Goal: Ask a question

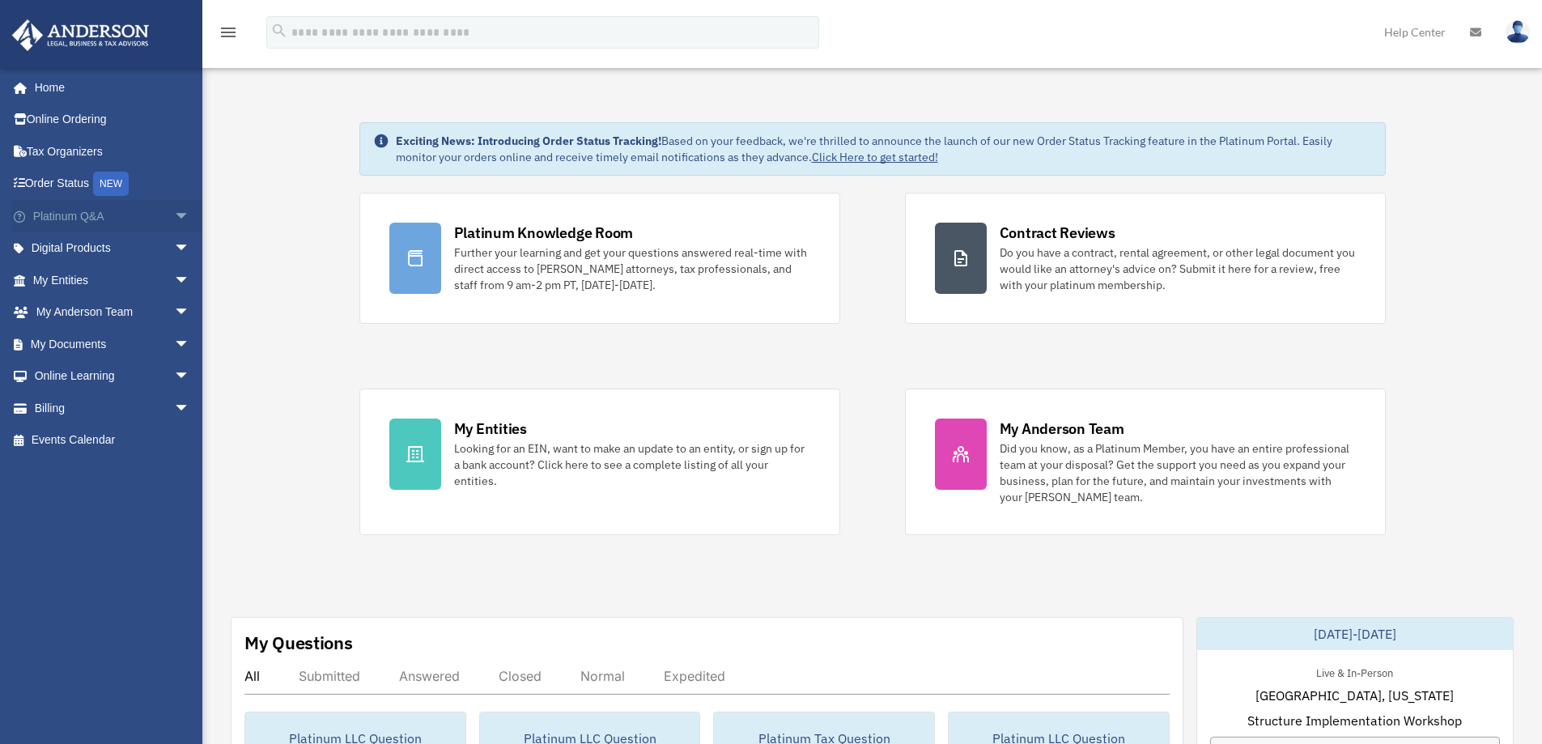
click at [174, 211] on span "arrow_drop_down" at bounding box center [190, 216] width 32 height 33
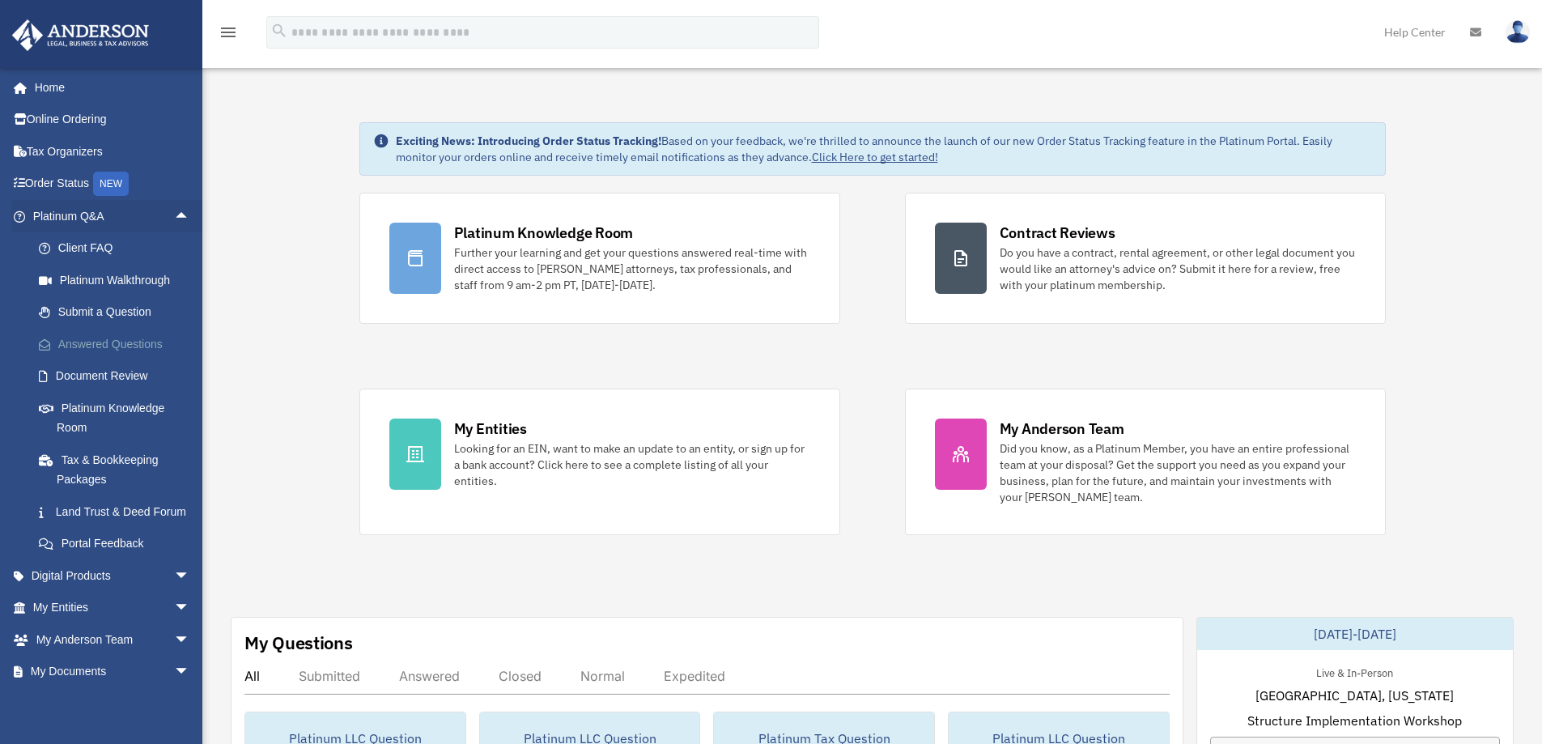
click at [137, 342] on link "Answered Questions" at bounding box center [119, 344] width 192 height 32
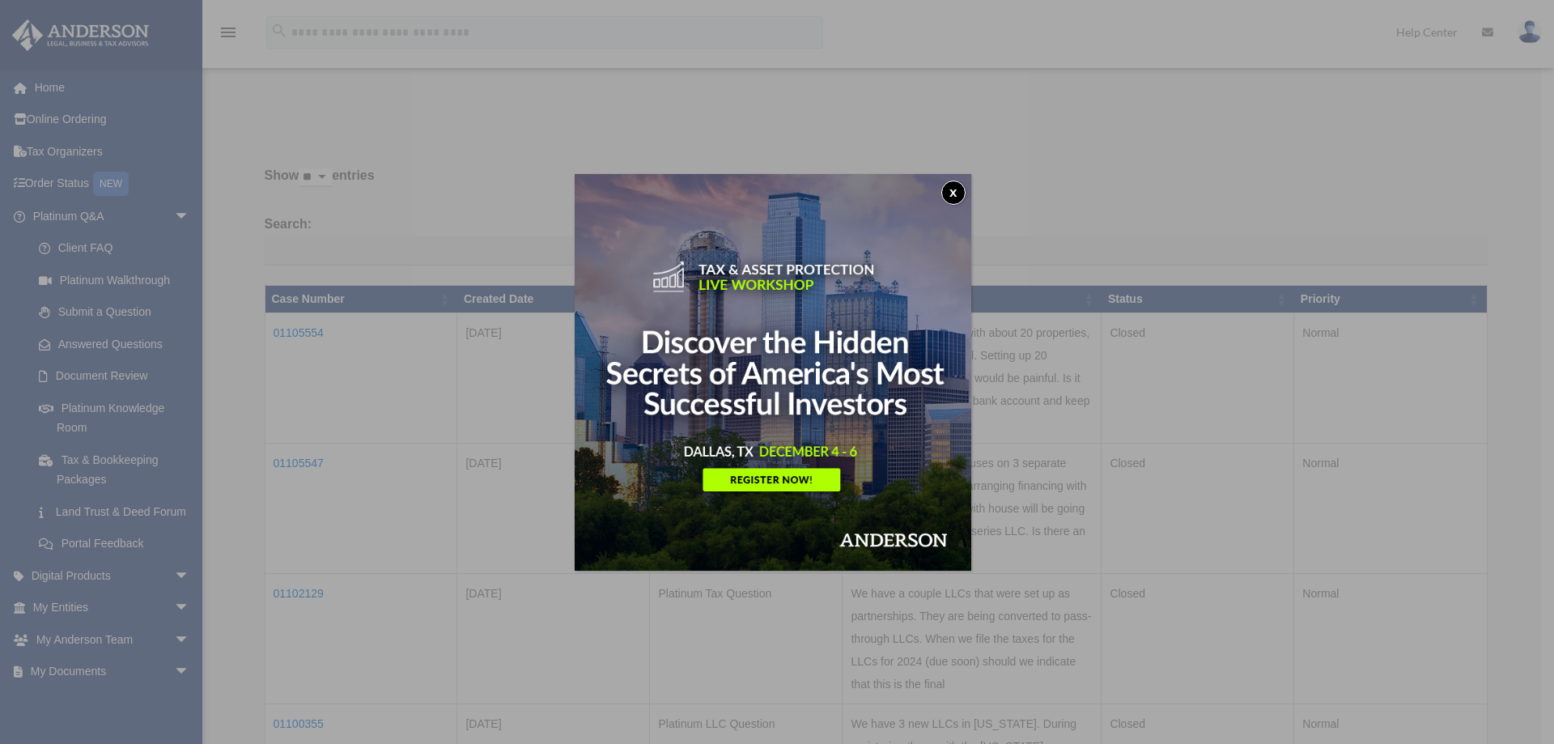
click at [955, 192] on button "x" at bounding box center [953, 192] width 24 height 24
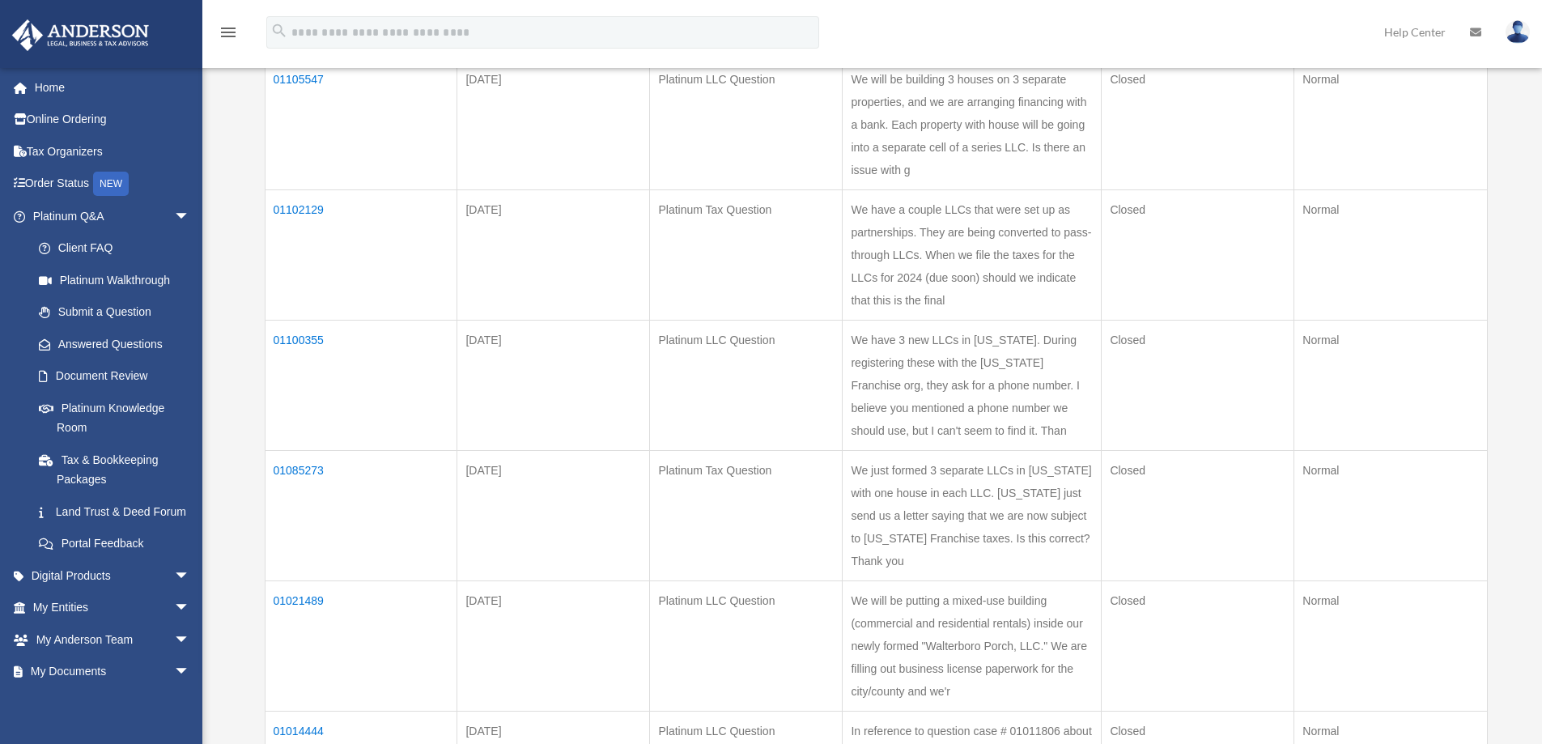
scroll to position [388, 0]
click at [312, 402] on td "01100355" at bounding box center [361, 380] width 193 height 130
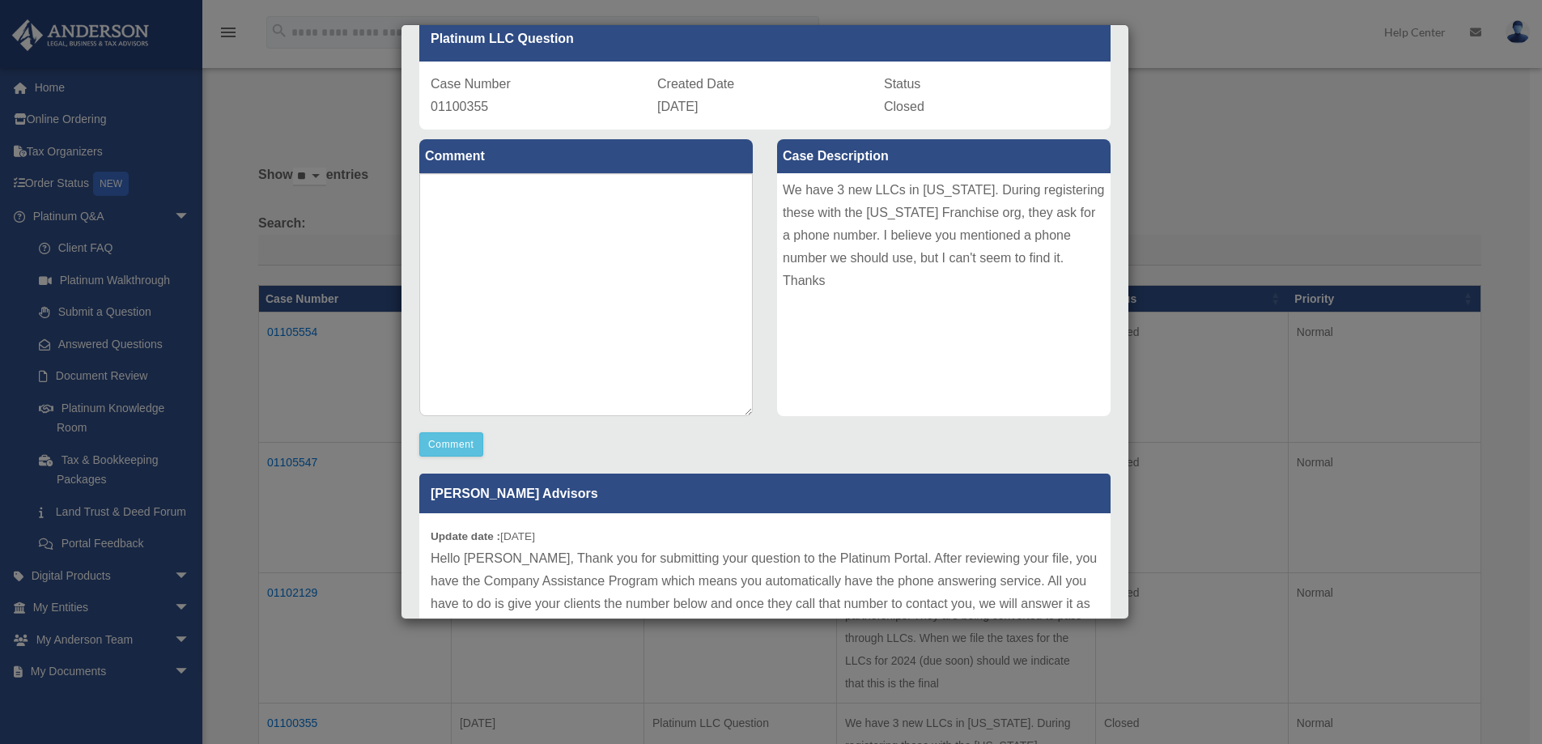
scroll to position [0, 0]
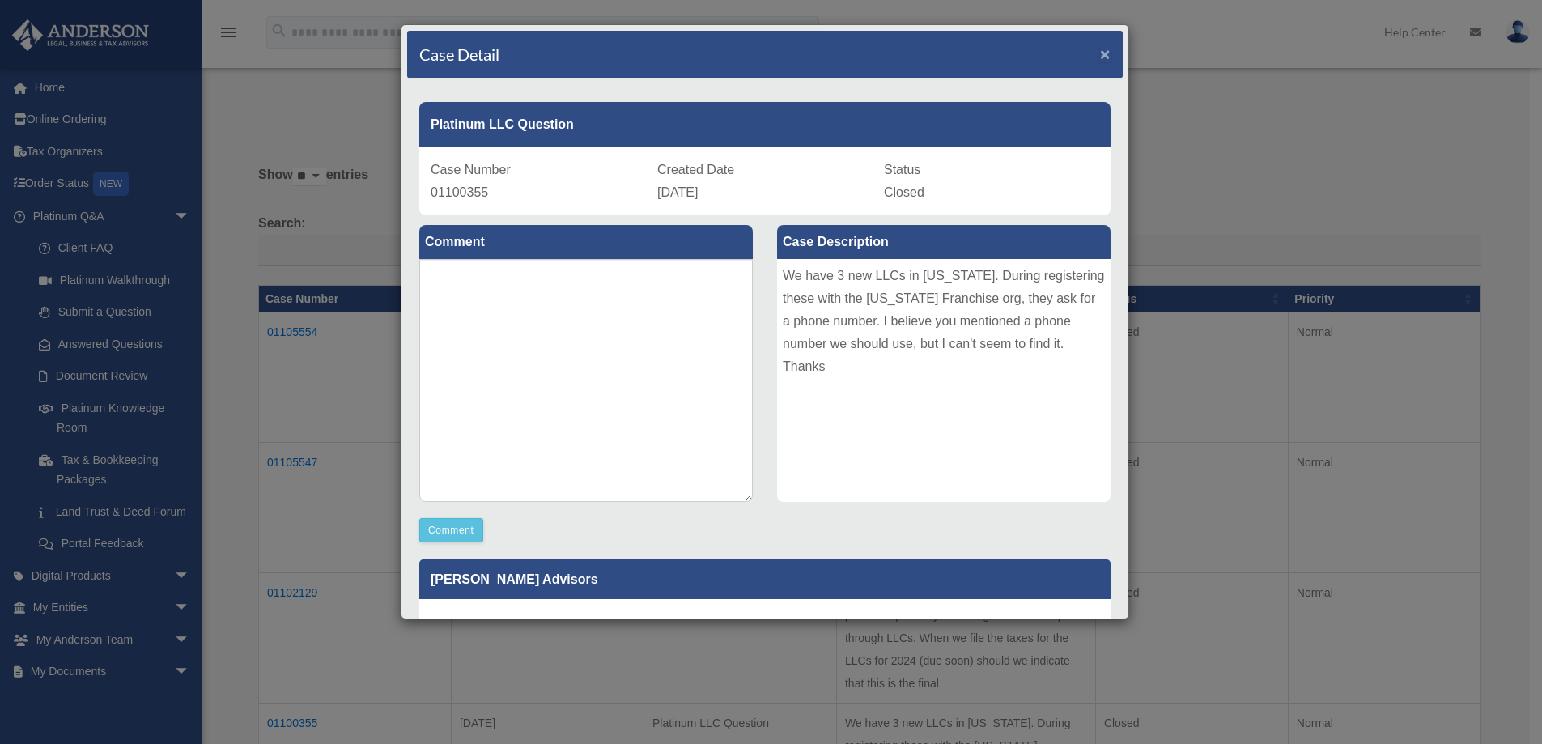
click at [1100, 53] on span "×" at bounding box center [1105, 54] width 11 height 19
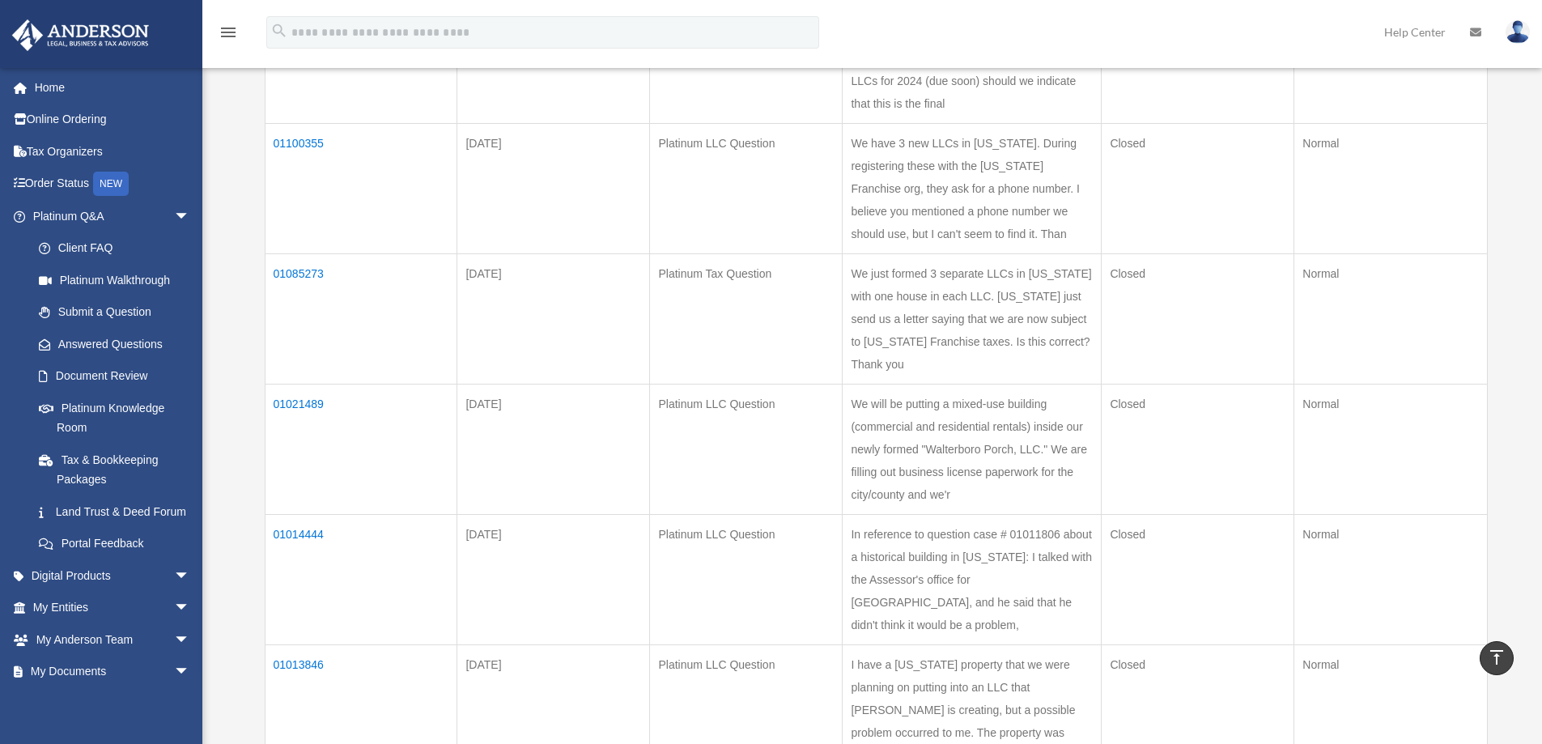
scroll to position [588, 0]
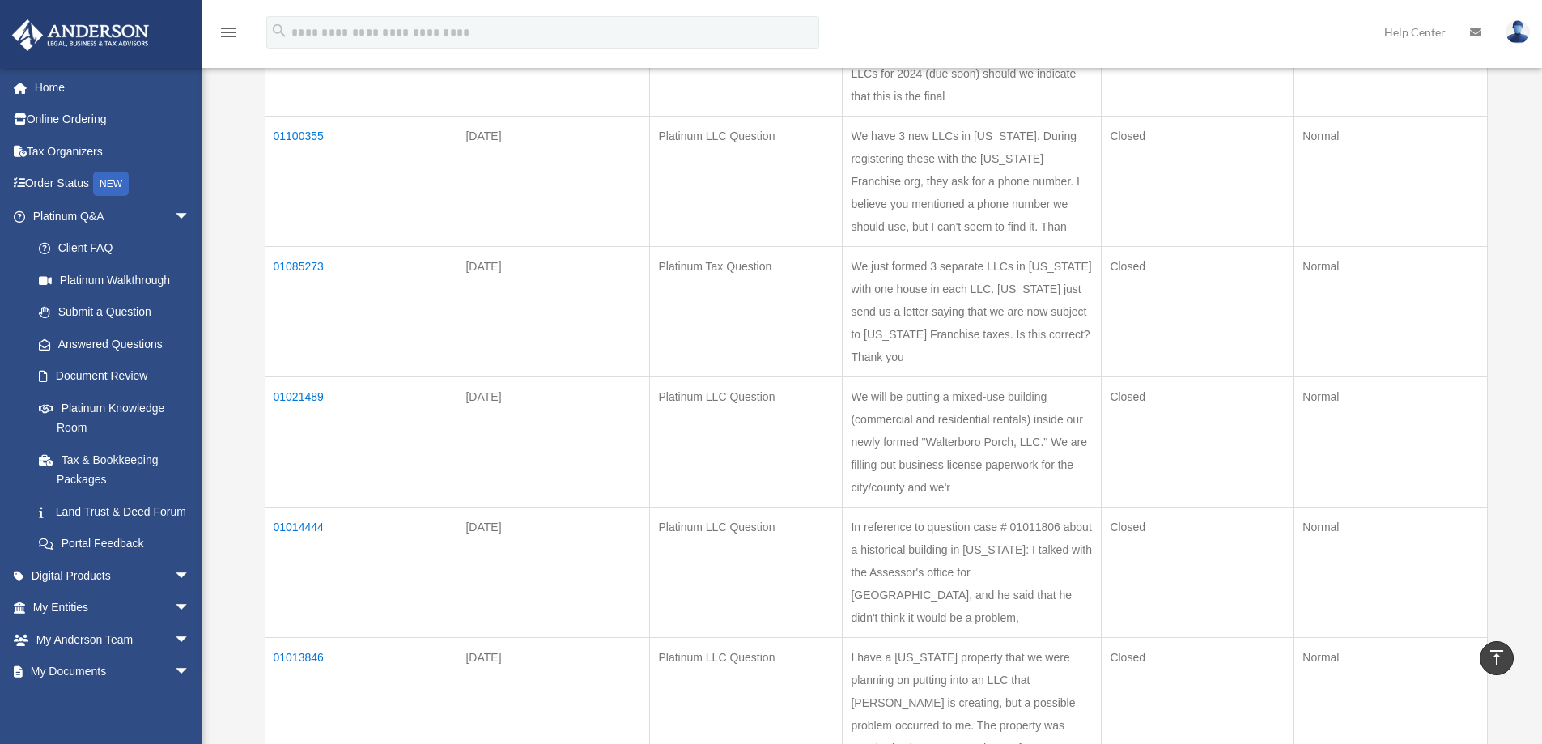
click at [308, 351] on td "01085273" at bounding box center [361, 311] width 193 height 130
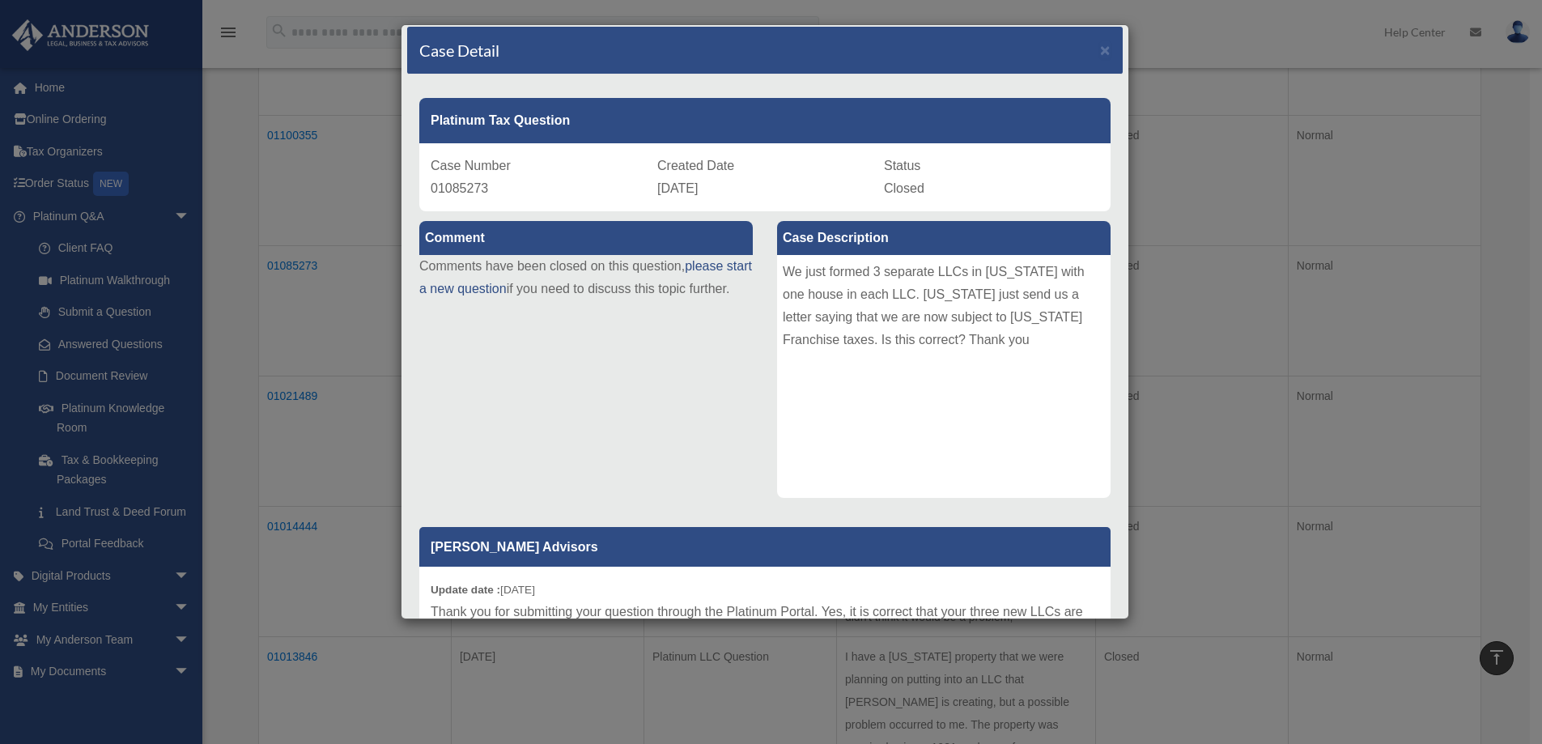
scroll to position [0, 0]
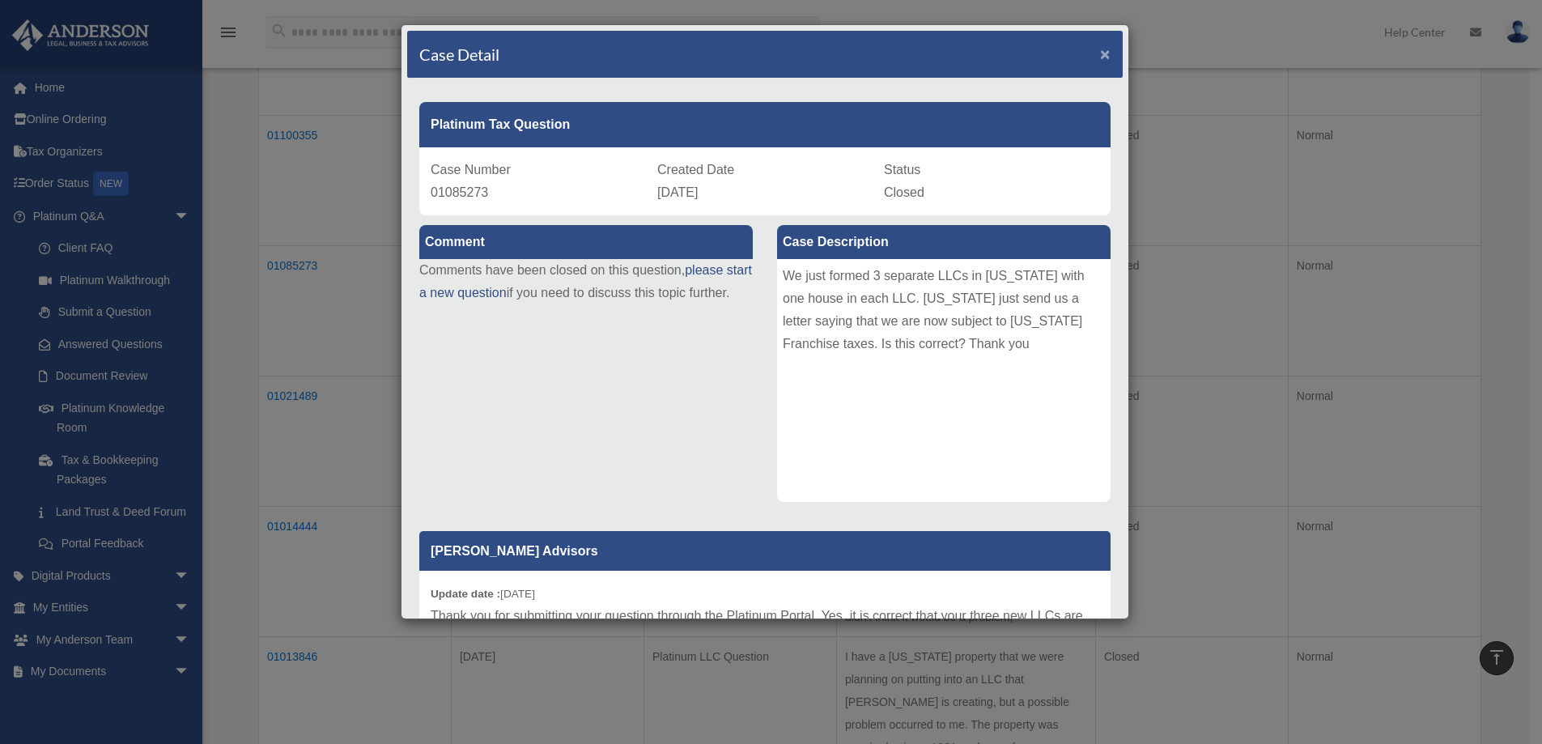
click at [1100, 56] on span "×" at bounding box center [1105, 54] width 11 height 19
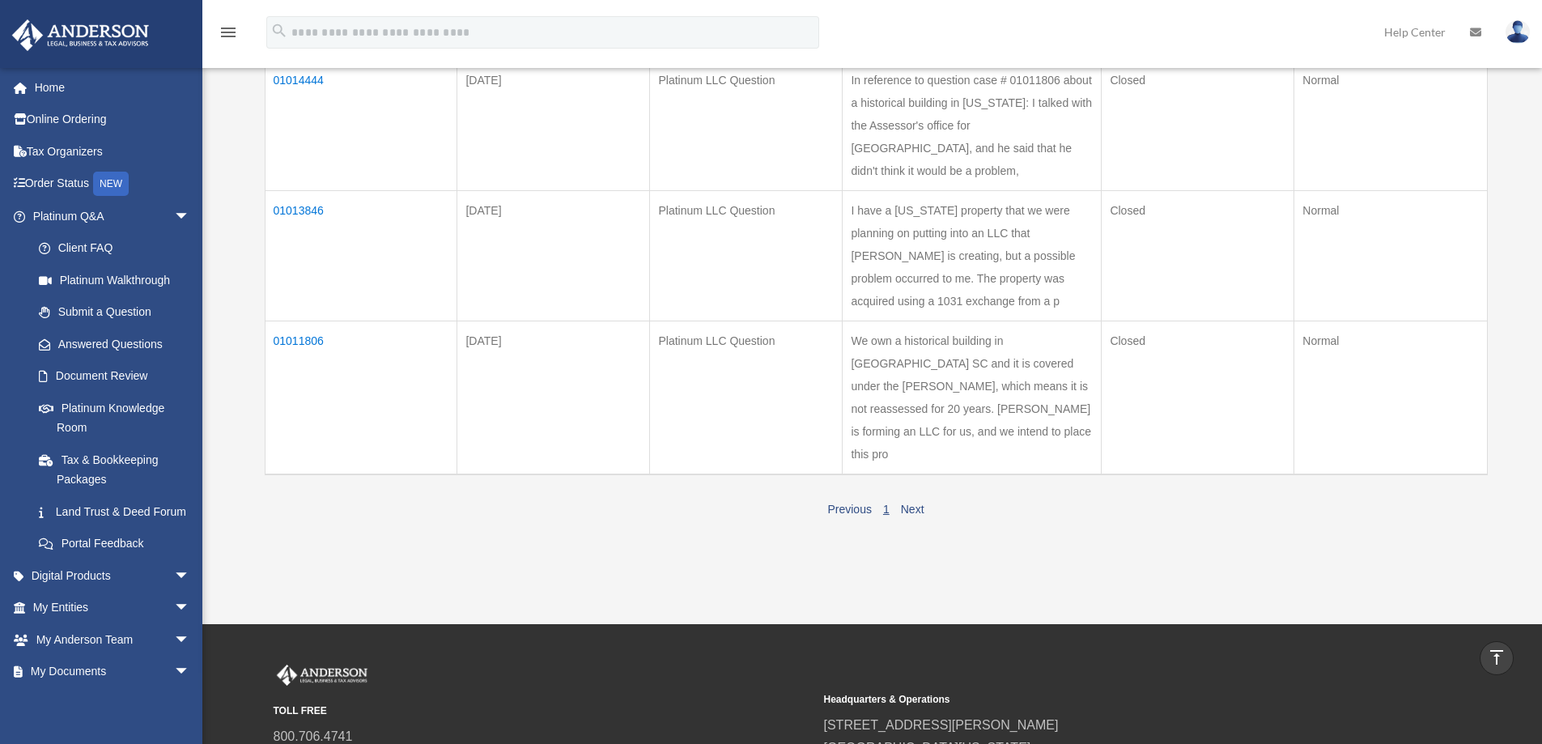
scroll to position [1037, 0]
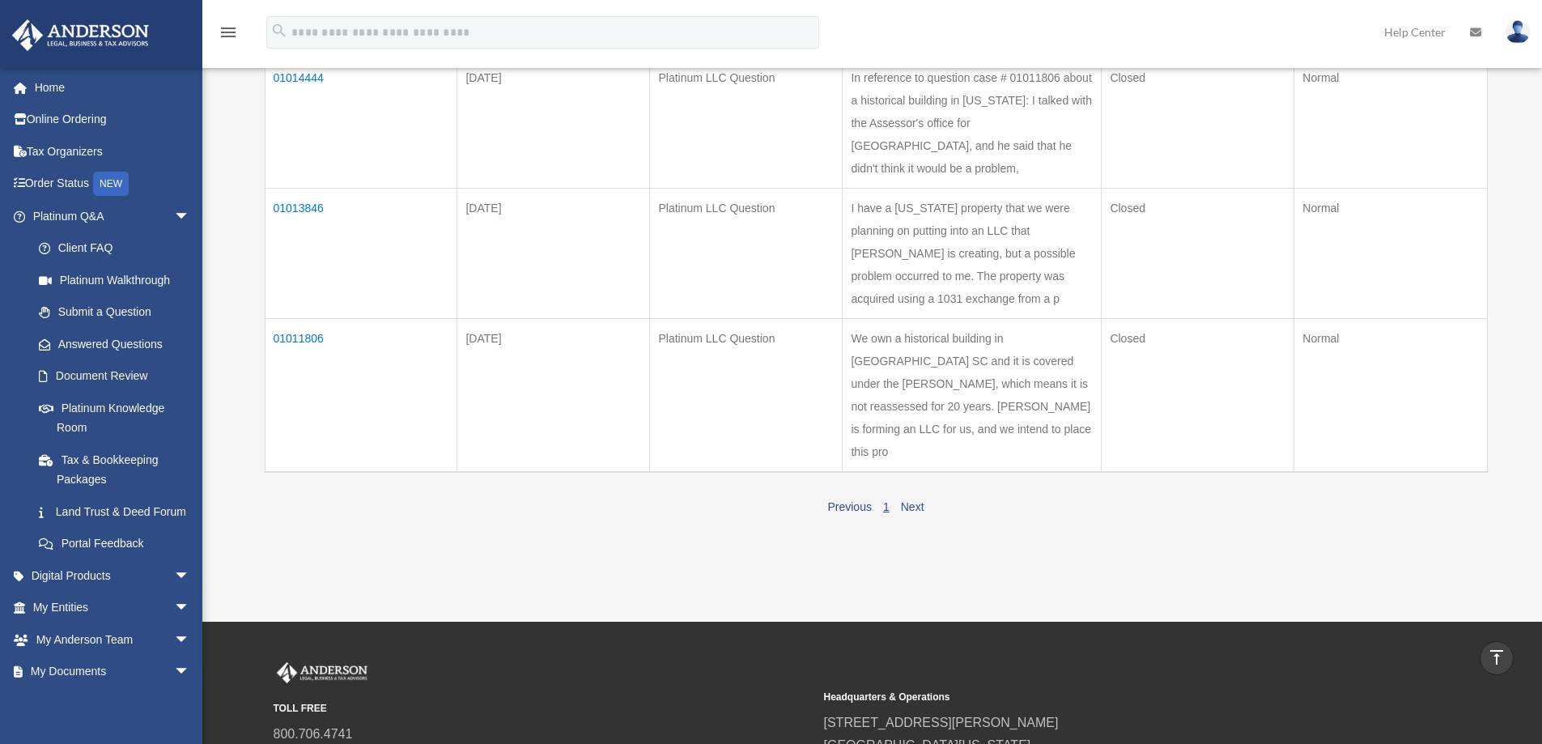
click at [299, 318] on td "01013846" at bounding box center [361, 253] width 193 height 130
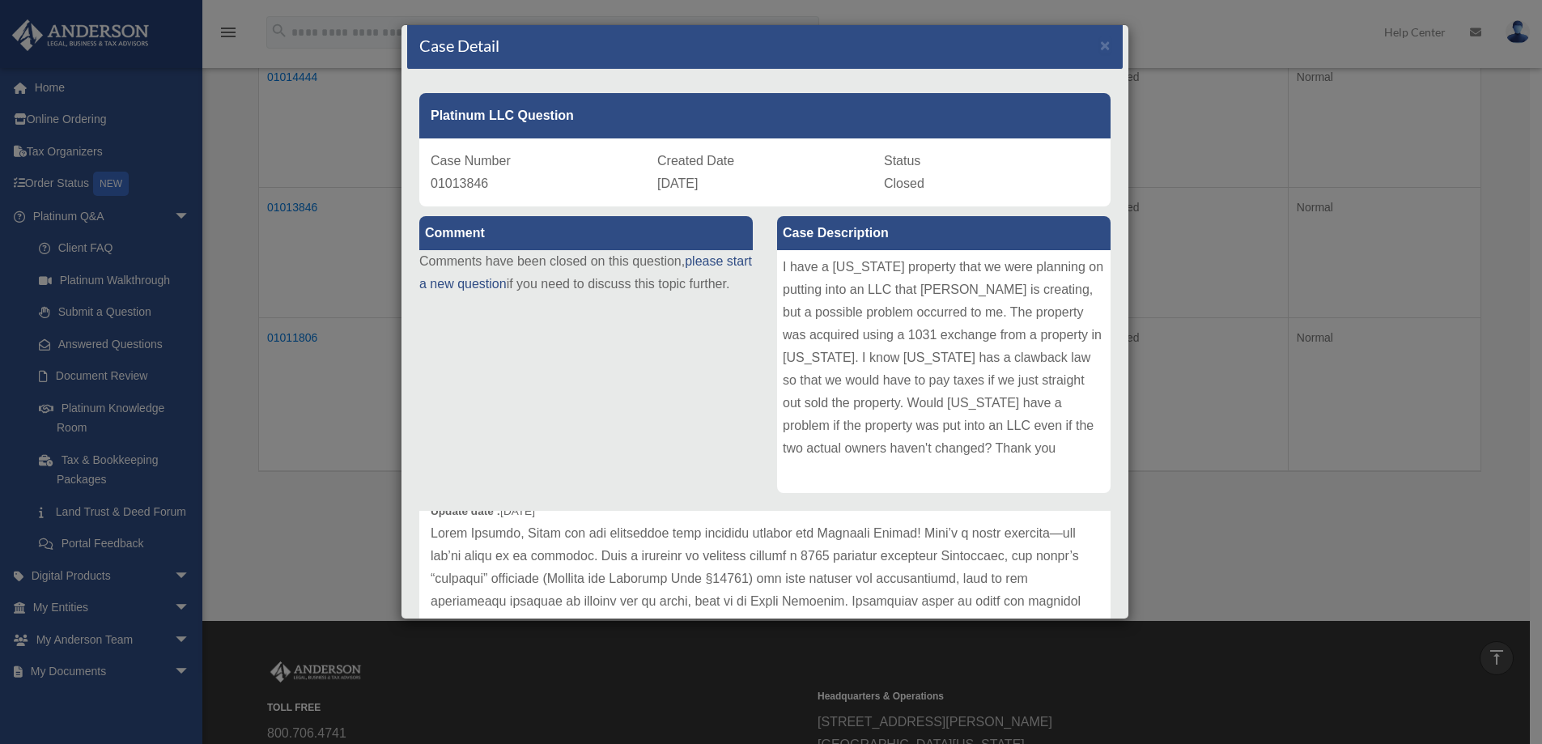
scroll to position [4, 0]
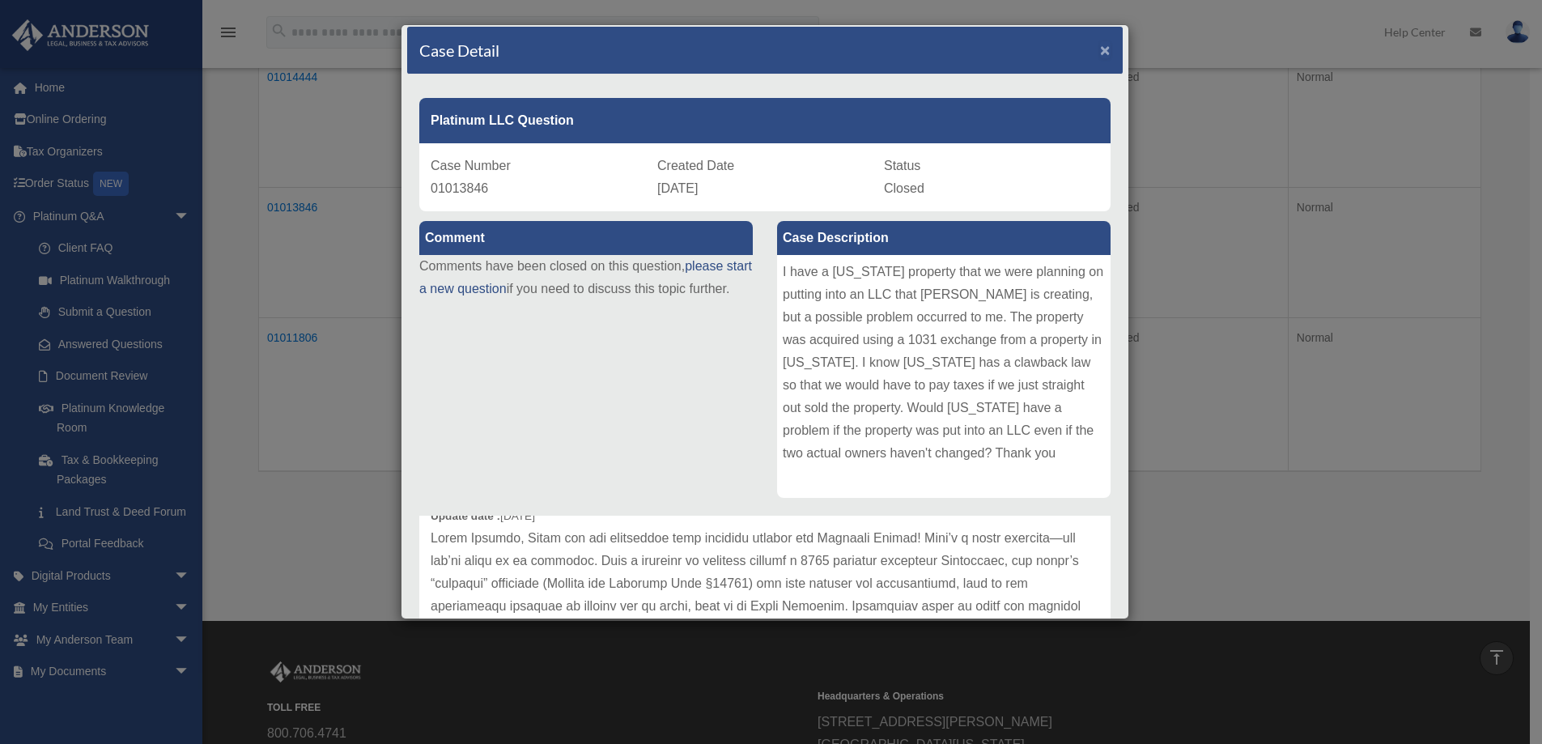
click at [1100, 47] on span "×" at bounding box center [1105, 49] width 11 height 19
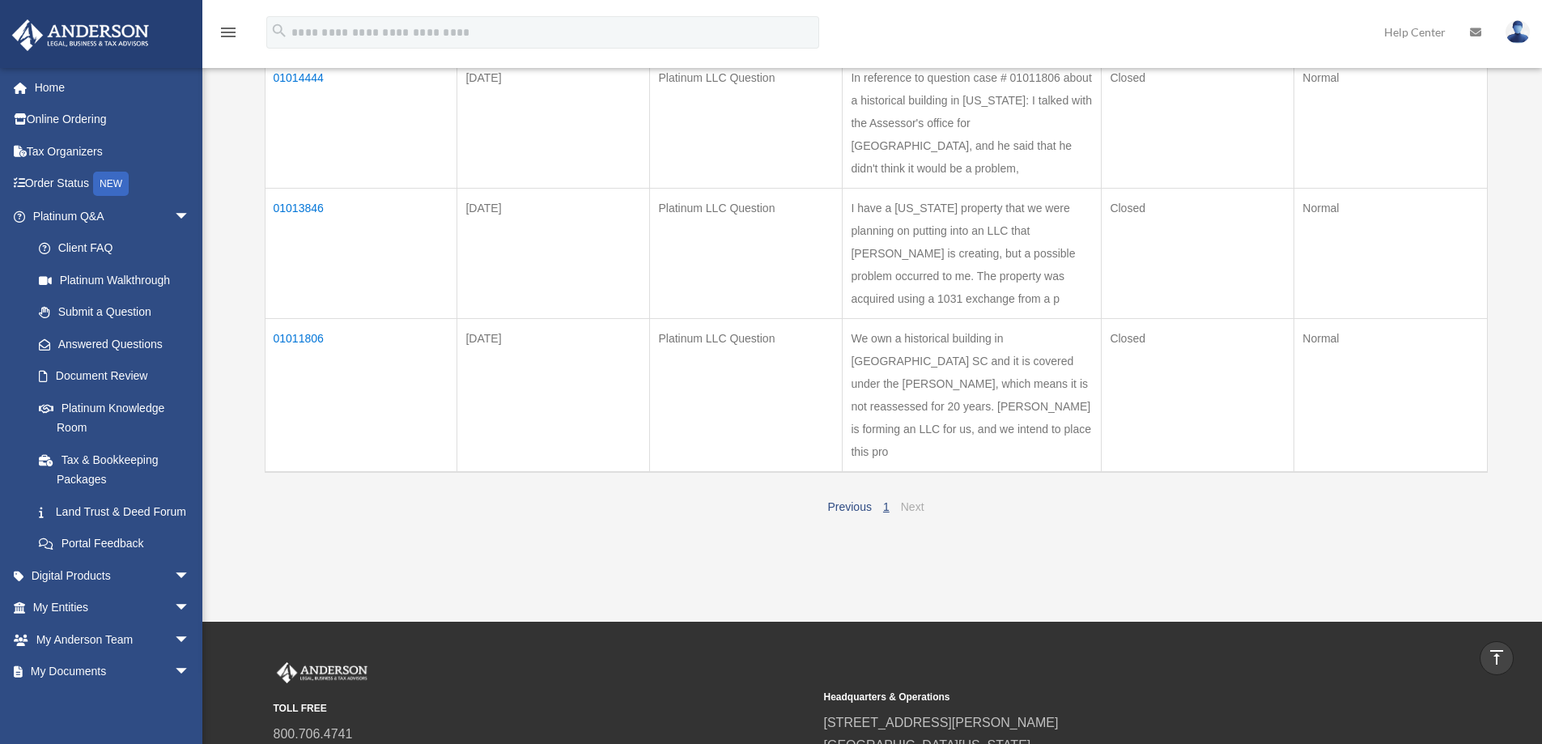
click at [912, 513] on link "Next" at bounding box center [912, 506] width 23 height 13
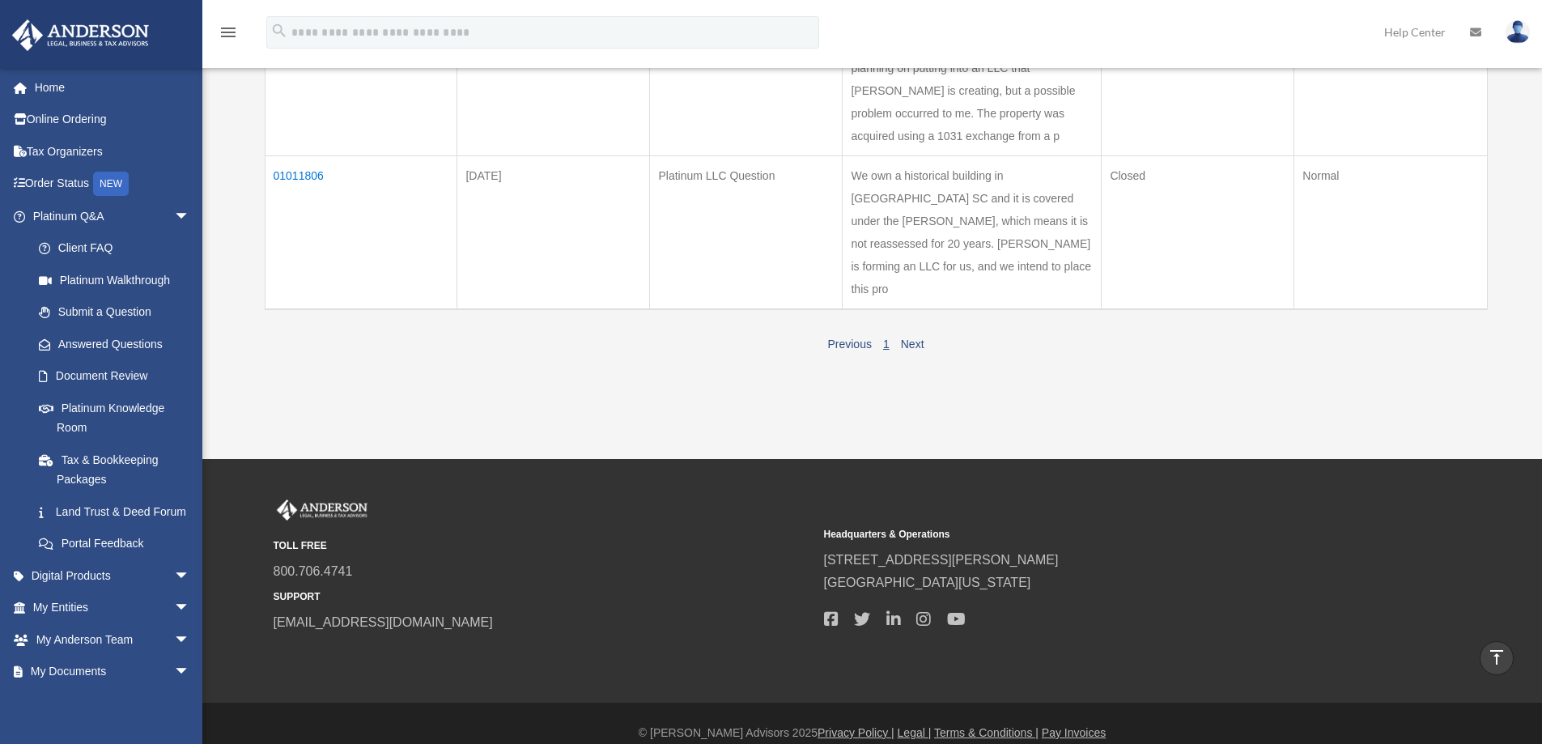
scroll to position [1233, 0]
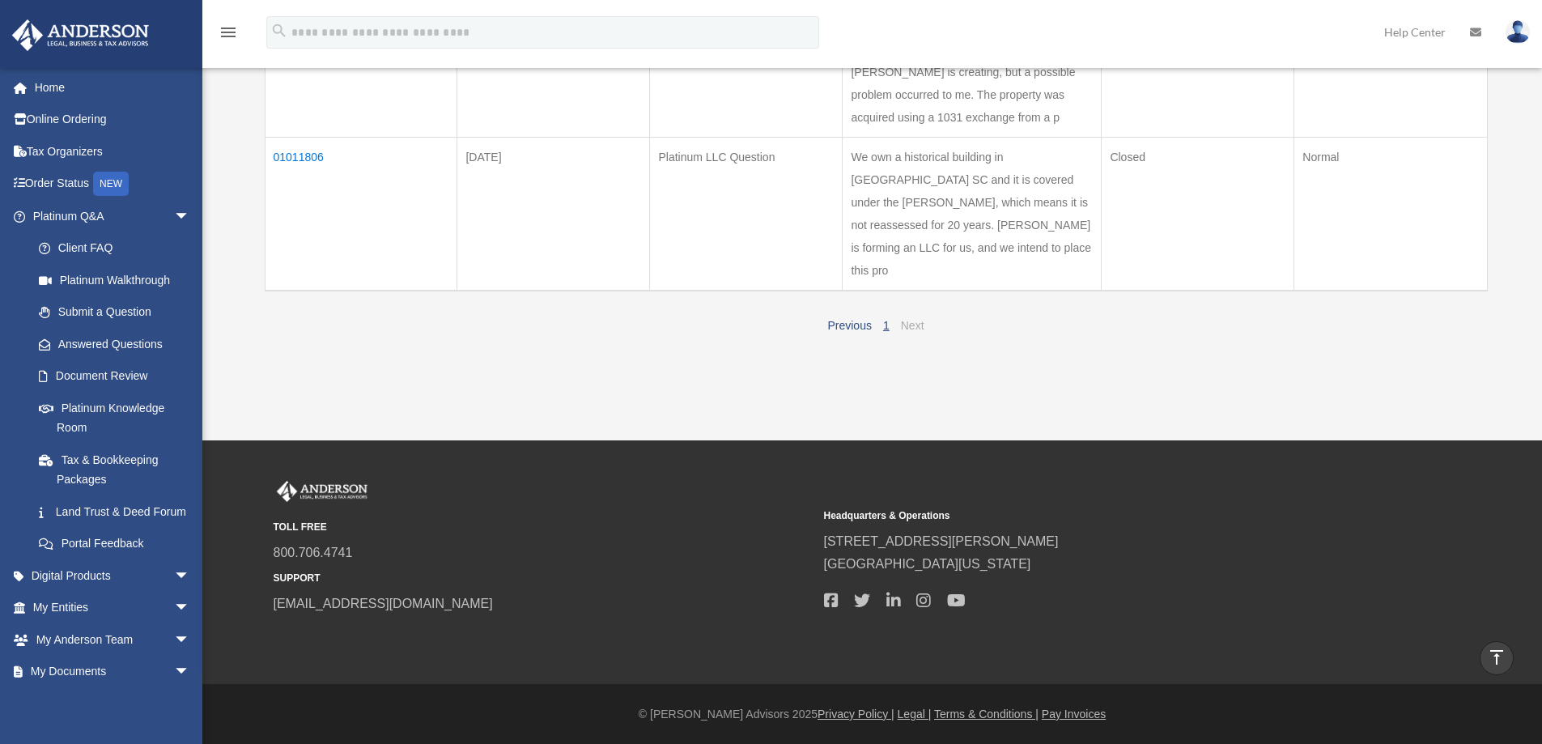
click at [917, 332] on link "Next" at bounding box center [912, 325] width 23 height 13
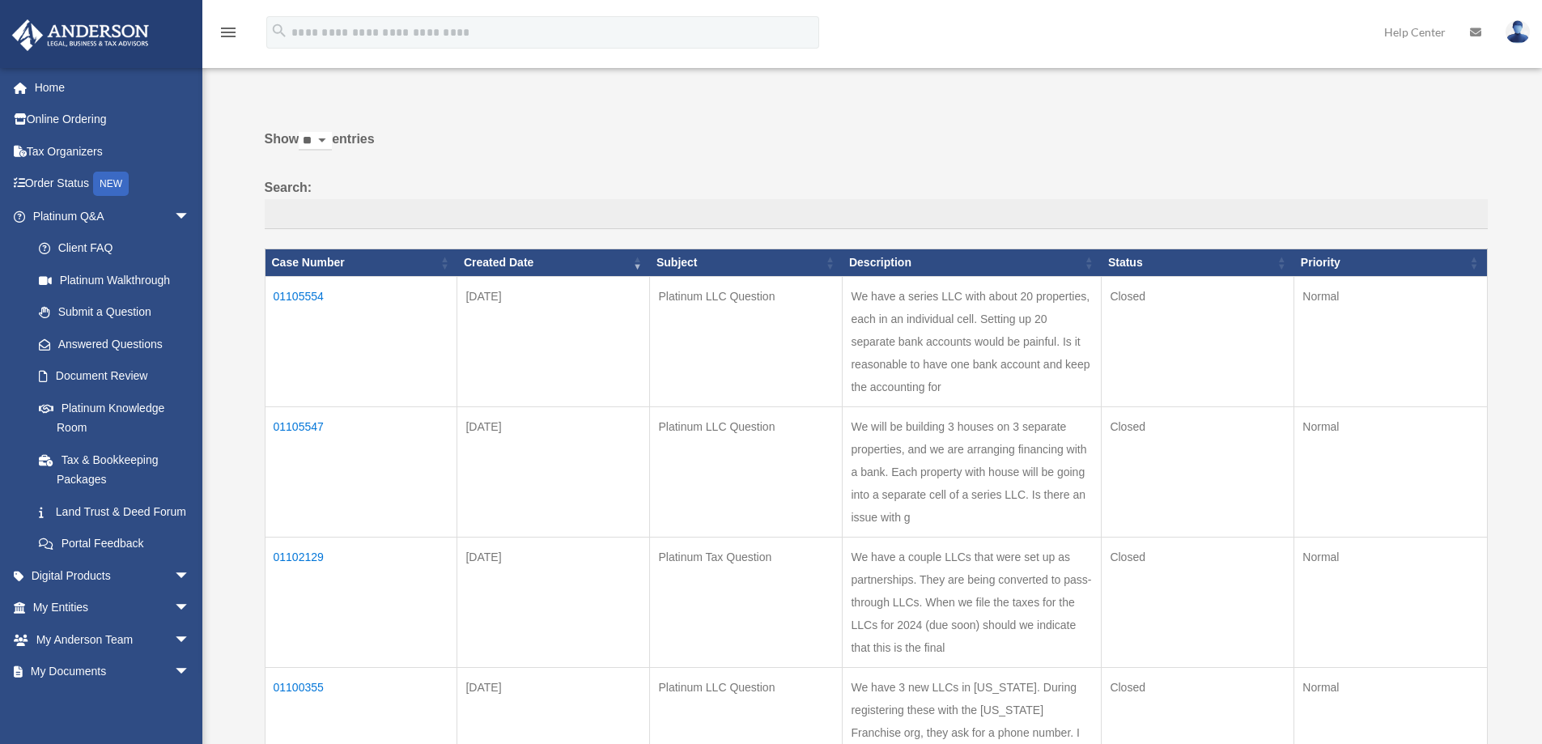
scroll to position [22, 0]
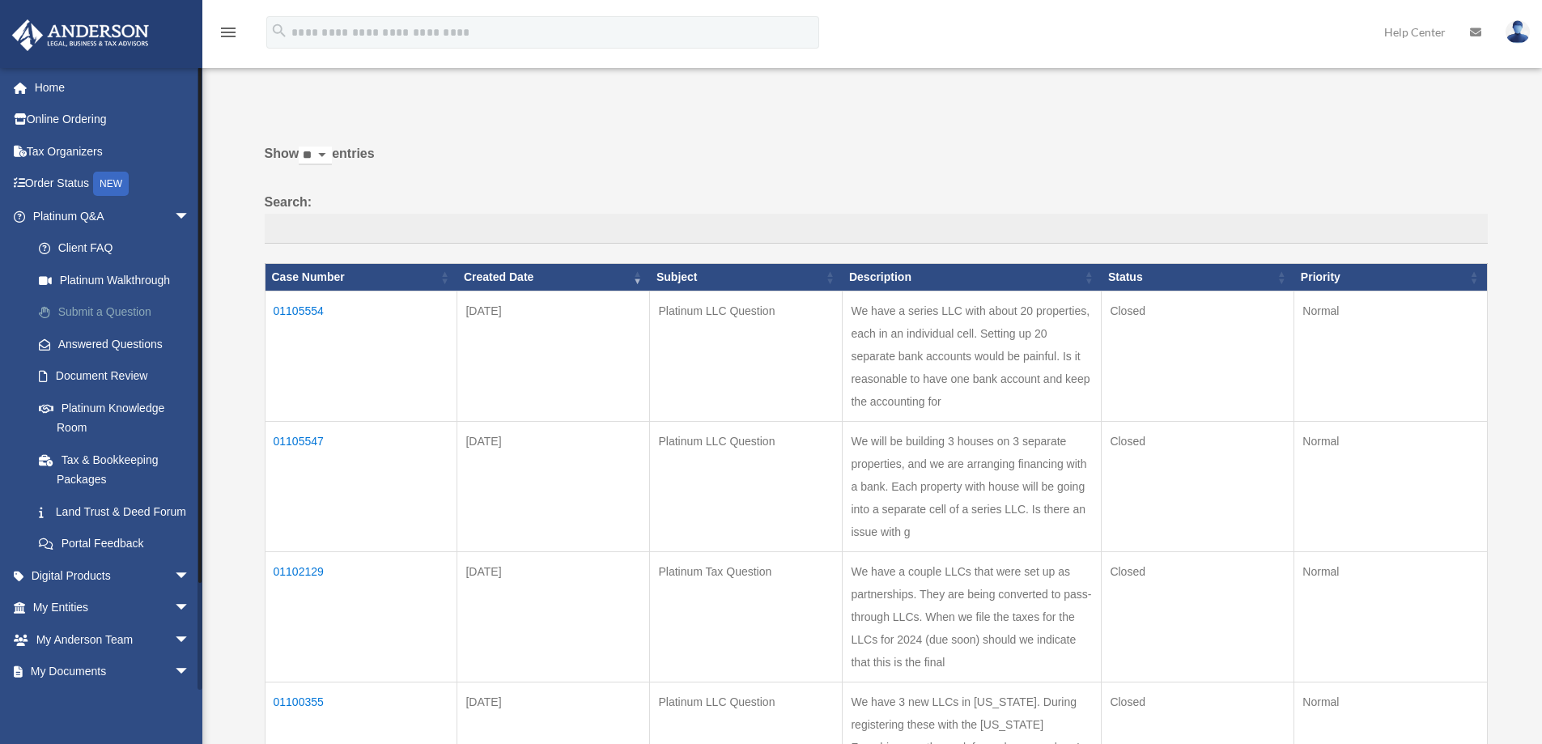
click at [124, 312] on link "Submit a Question" at bounding box center [119, 312] width 192 height 32
